Goal: Check status: Check status

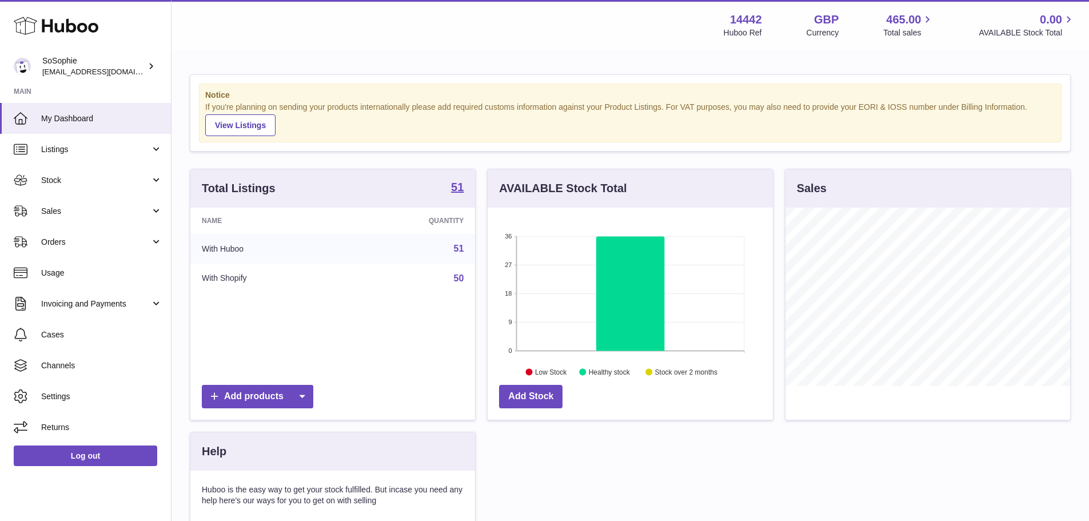
scroll to position [178, 285]
click at [130, 243] on span "Orders" at bounding box center [95, 242] width 109 height 11
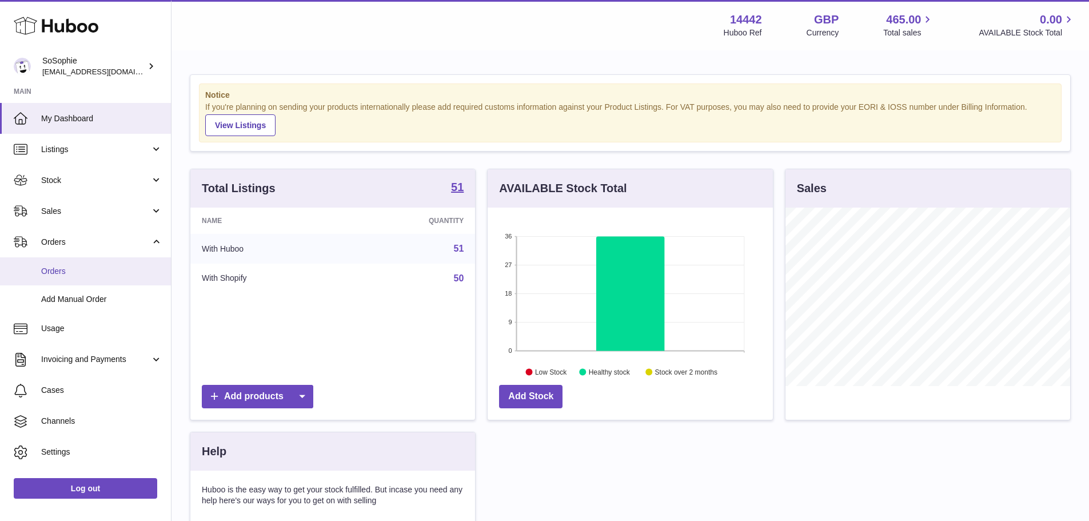
click at [119, 267] on span "Orders" at bounding box center [101, 271] width 121 height 11
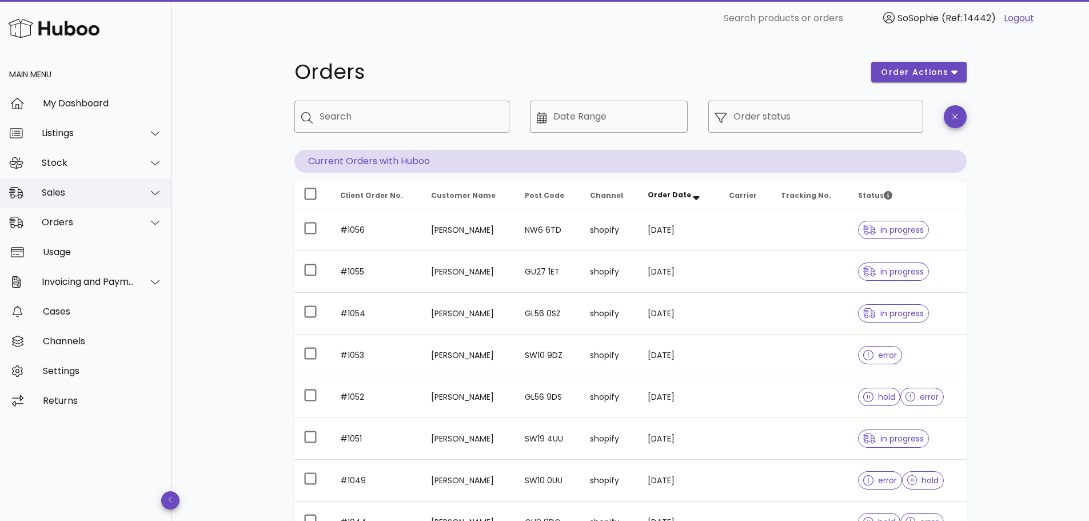
click at [74, 192] on div "Sales" at bounding box center [88, 192] width 93 height 11
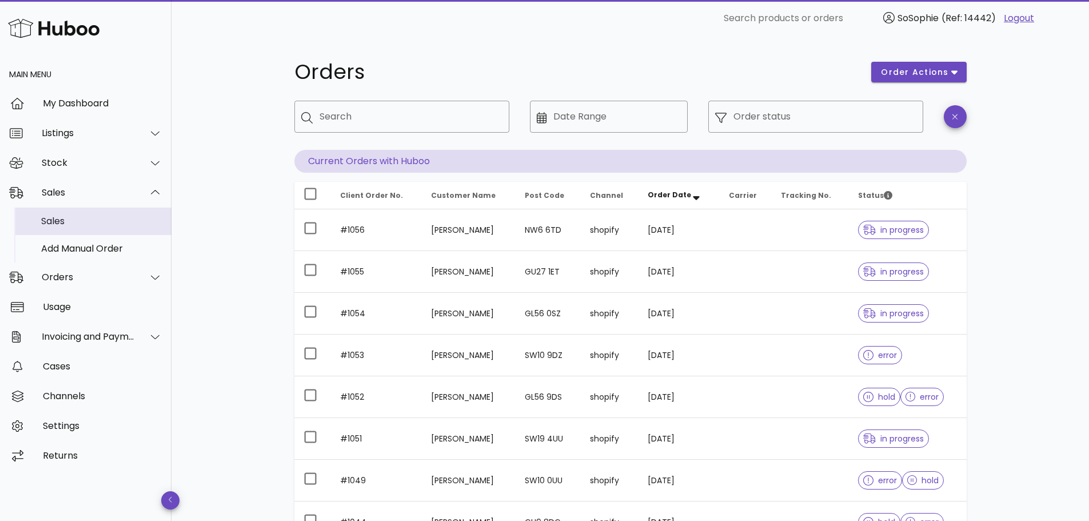
click at [67, 226] on div "Sales" at bounding box center [101, 220] width 121 height 11
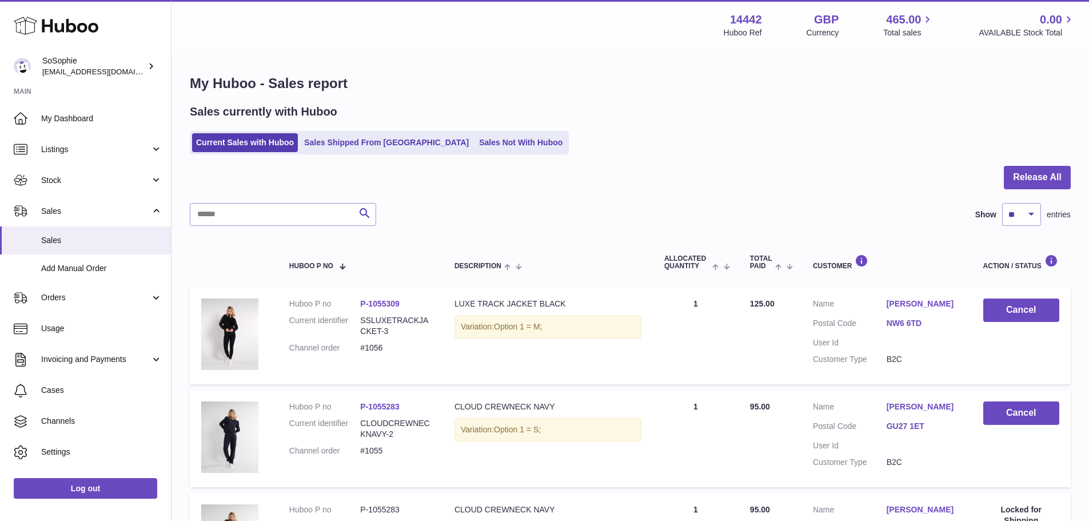
drag, startPoint x: 582, startPoint y: 427, endPoint x: 563, endPoint y: 181, distance: 247.6
